Goal: Register for event/course

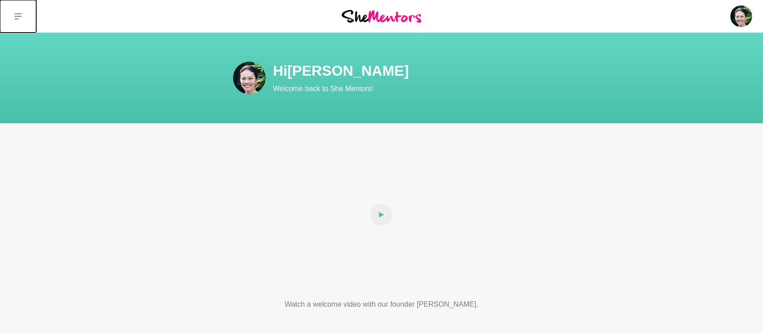
click at [22, 16] on button at bounding box center [18, 16] width 36 height 33
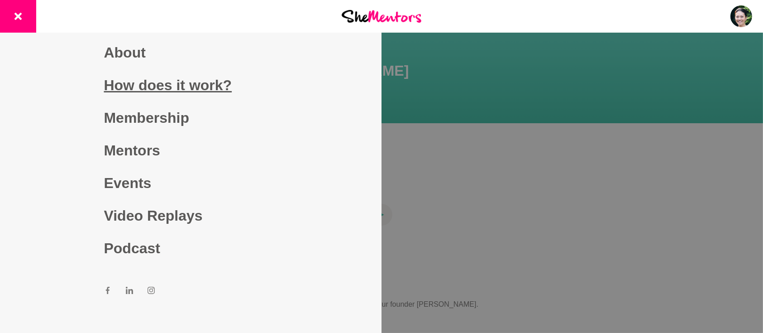
click at [124, 86] on link "How does it work?" at bounding box center [191, 85] width 174 height 33
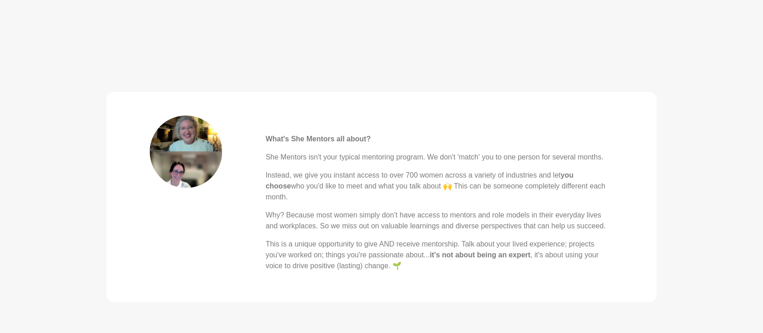
scroll to position [322, 0]
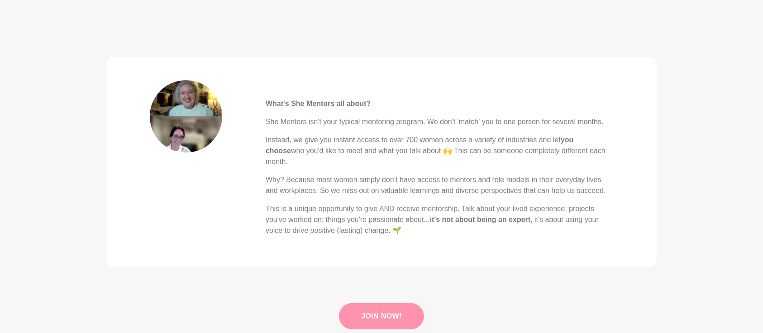
click at [369, 311] on link "Join Now!" at bounding box center [381, 316] width 85 height 26
